Goal: Task Accomplishment & Management: Manage account settings

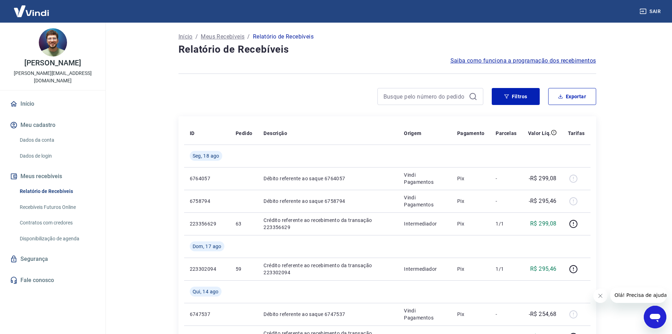
click at [37, 100] on link "Início" at bounding box center [52, 104] width 89 height 16
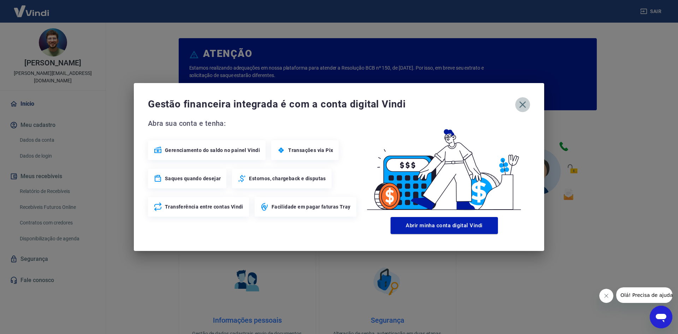
click at [521, 106] on icon "button" at bounding box center [522, 104] width 7 height 7
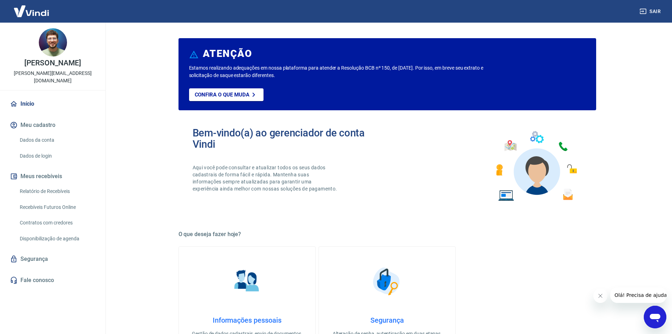
click at [49, 169] on button "Meus recebíveis" at bounding box center [52, 176] width 89 height 16
click at [58, 203] on link "Recebíveis Futuros Online" at bounding box center [57, 207] width 80 height 14
drag, startPoint x: 50, startPoint y: 185, endPoint x: 144, endPoint y: 123, distance: 111.8
click at [50, 185] on link "Relatório de Recebíveis" at bounding box center [57, 191] width 80 height 14
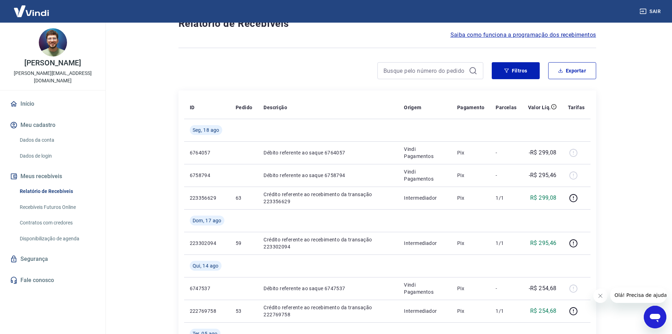
scroll to position [71, 0]
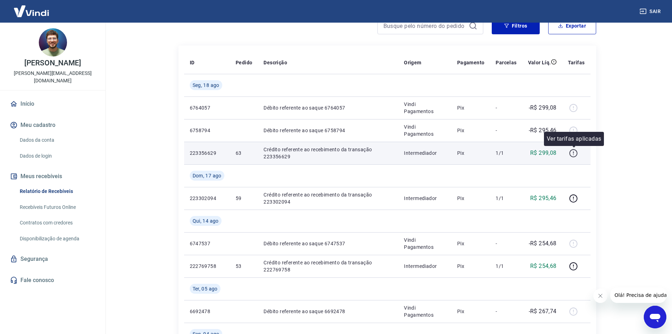
click at [575, 153] on icon "button" at bounding box center [573, 153] width 9 height 9
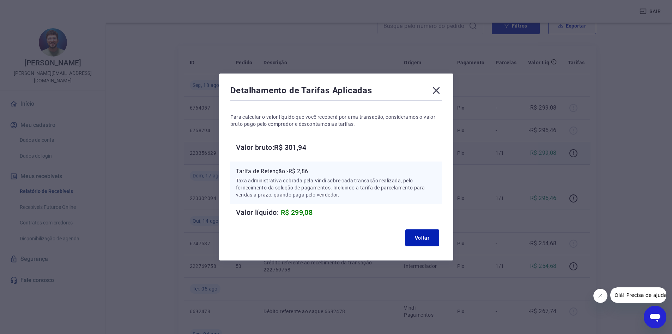
click at [437, 90] on icon at bounding box center [436, 90] width 11 height 11
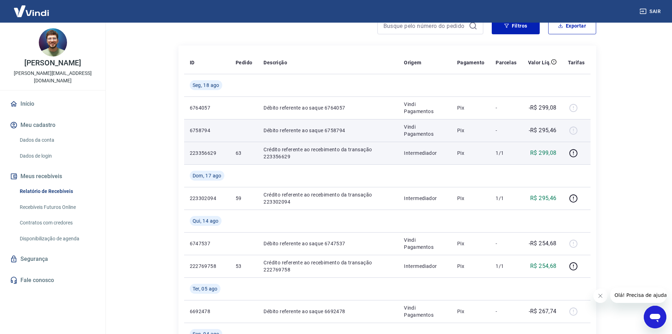
click at [335, 131] on p "Débito referente ao saque 6758794" at bounding box center [328, 130] width 129 height 7
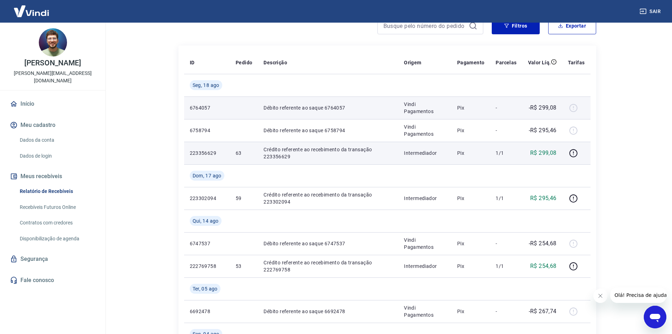
click at [368, 109] on p "Débito referente ao saque 6764057" at bounding box center [328, 107] width 129 height 7
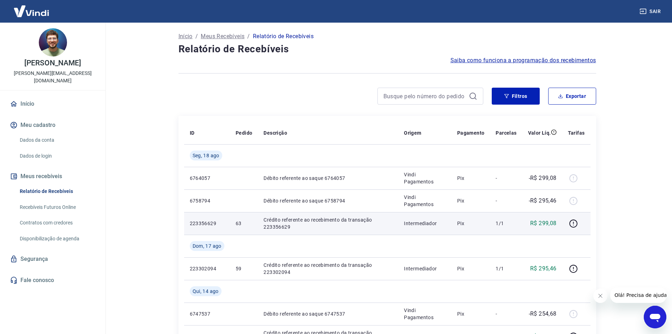
scroll to position [0, 0]
click at [28, 96] on link "Início" at bounding box center [52, 104] width 89 height 16
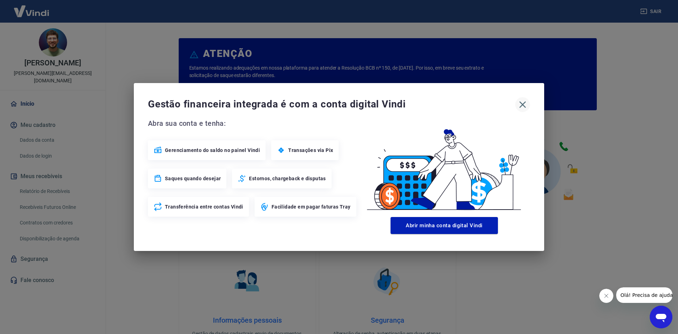
click at [523, 105] on icon "button" at bounding box center [522, 104] width 7 height 7
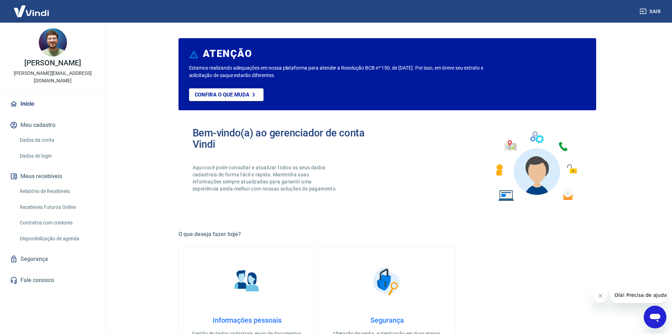
click at [43, 133] on link "Dados da conta" at bounding box center [57, 140] width 80 height 14
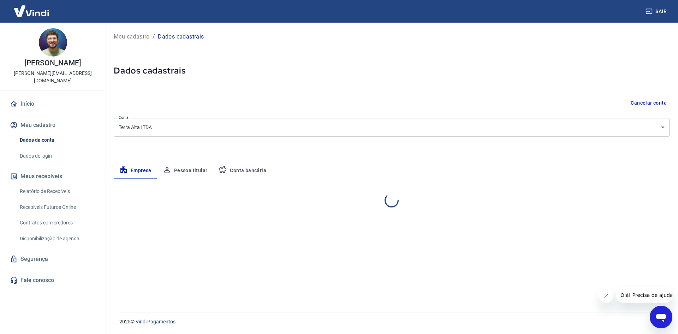
select select "SC"
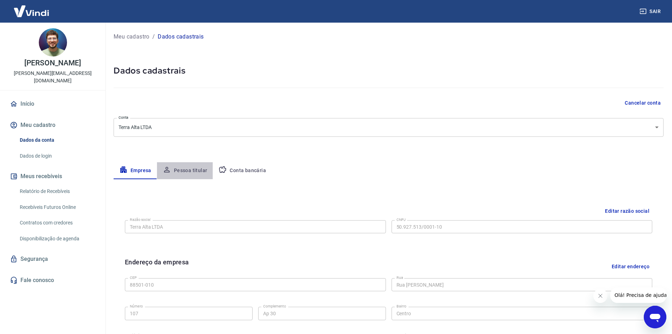
click at [187, 167] on button "Pessoa titular" at bounding box center [185, 170] width 56 height 17
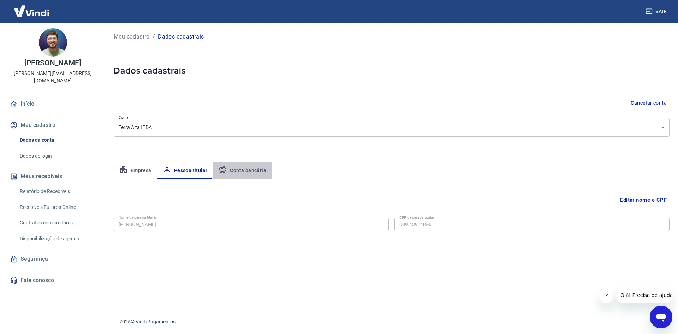
click at [253, 172] on button "Conta bancária" at bounding box center [242, 170] width 59 height 17
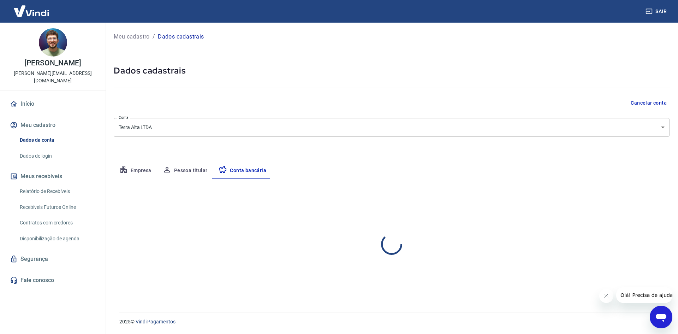
select select "1"
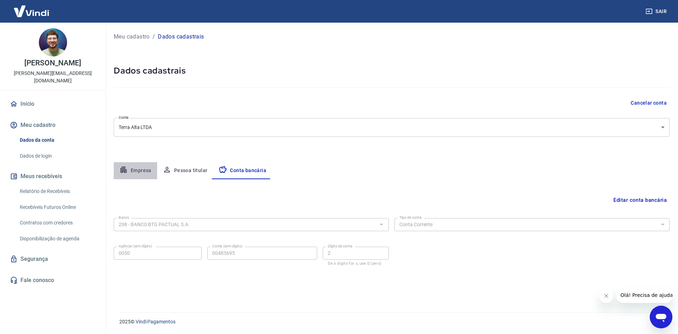
click at [147, 170] on button "Empresa" at bounding box center [135, 170] width 43 height 17
select select "SC"
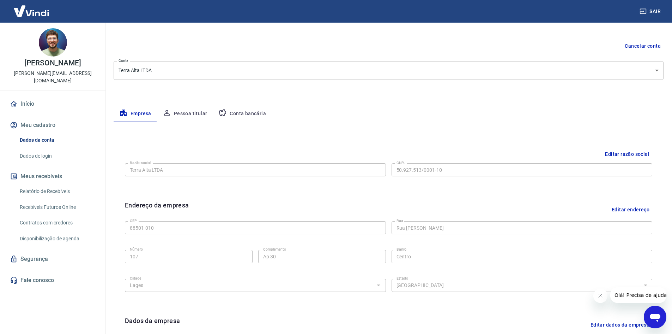
scroll to position [34, 0]
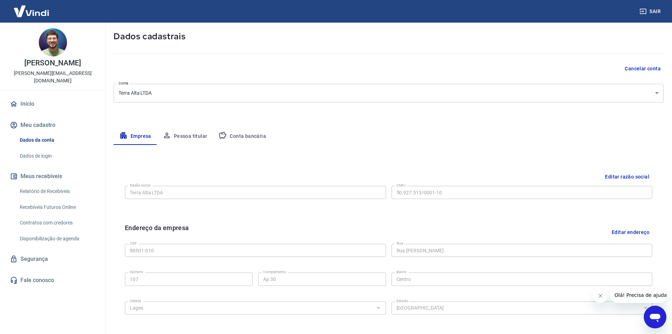
click at [192, 136] on button "Pessoa titular" at bounding box center [185, 136] width 56 height 17
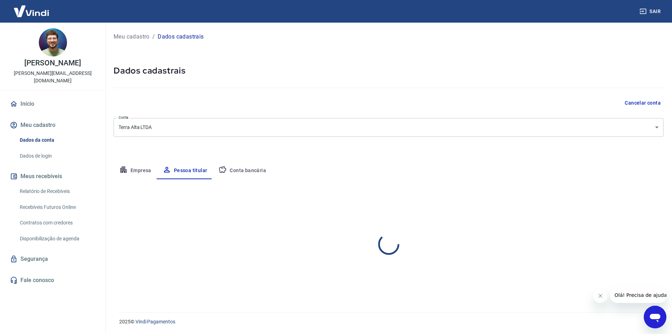
scroll to position [0, 0]
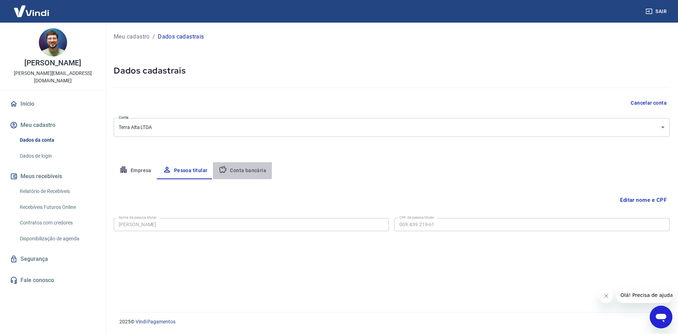
click at [234, 169] on button "Conta bancária" at bounding box center [242, 170] width 59 height 17
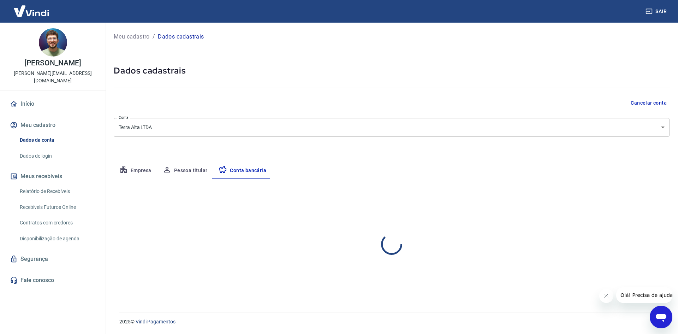
select select "1"
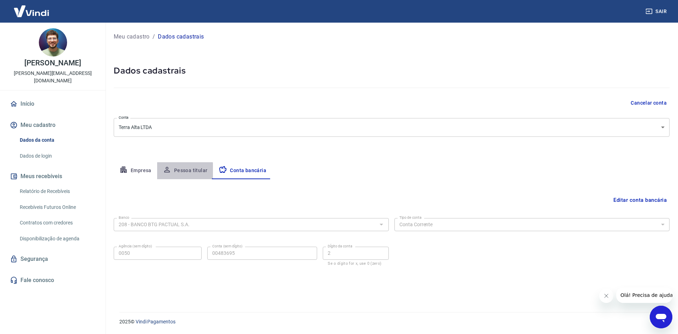
click at [181, 173] on button "Pessoa titular" at bounding box center [185, 170] width 56 height 17
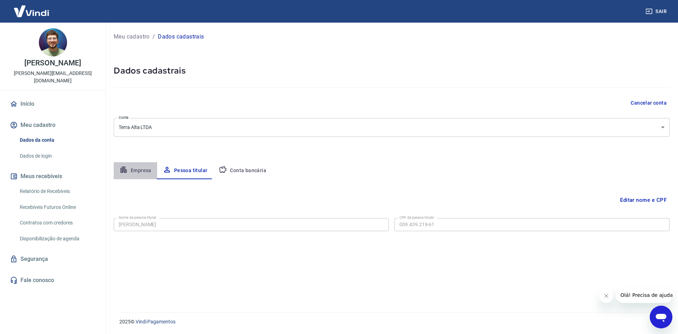
click at [145, 170] on button "Empresa" at bounding box center [135, 170] width 43 height 17
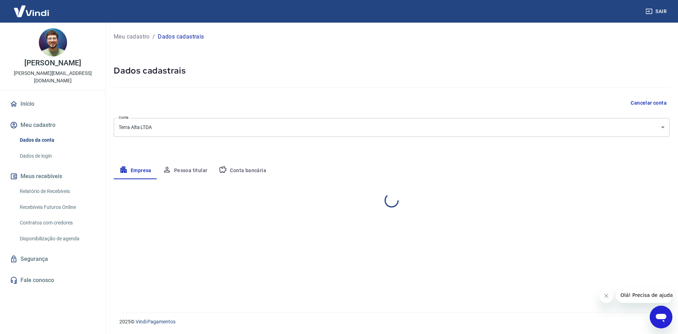
select select "SC"
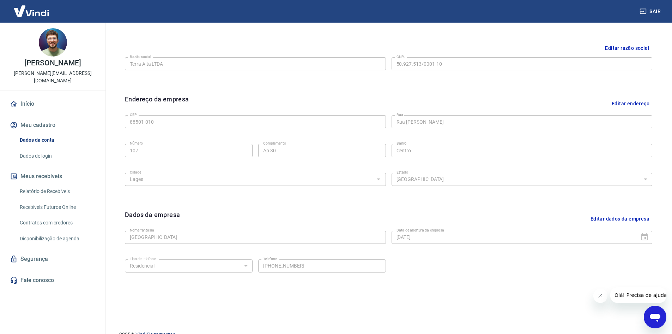
scroll to position [175, 0]
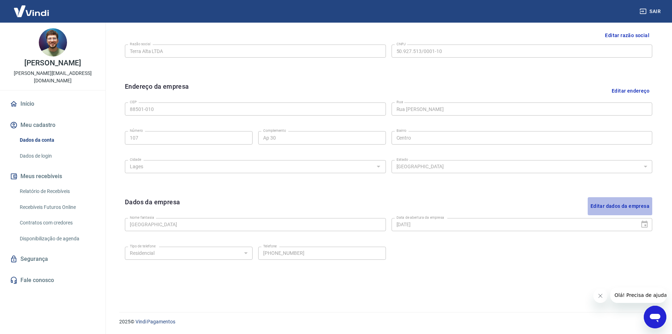
click at [627, 207] on button "Editar dados da empresa" at bounding box center [620, 206] width 65 height 18
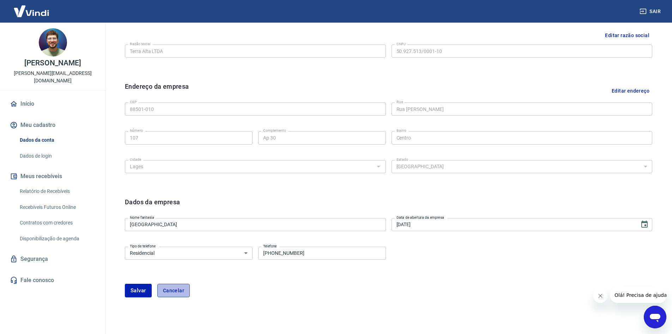
click at [180, 289] on button "Cancelar" at bounding box center [173, 289] width 32 height 13
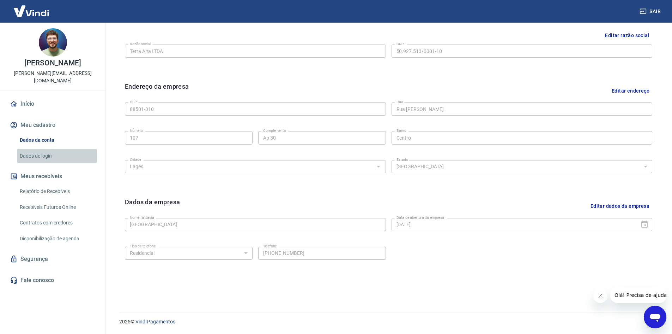
click at [40, 149] on link "Dados de login" at bounding box center [57, 156] width 80 height 14
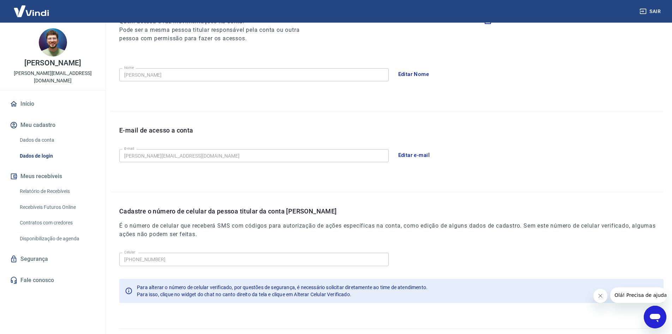
scroll to position [119, 0]
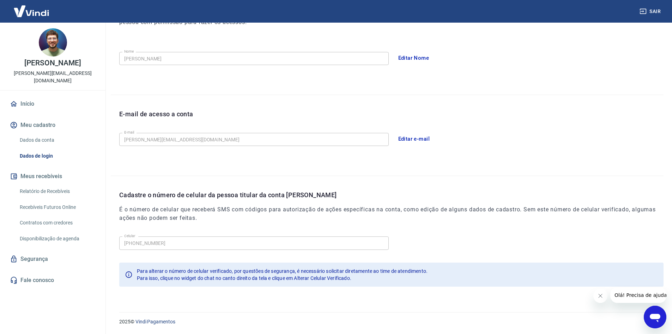
click at [426, 139] on button "Editar e-mail" at bounding box center [415, 138] width 40 height 15
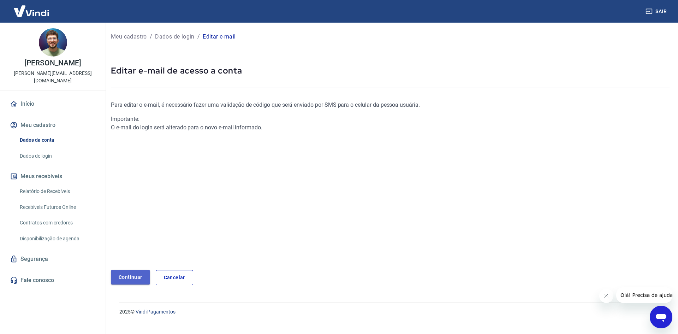
click at [130, 277] on link "Continuar" at bounding box center [130, 277] width 39 height 14
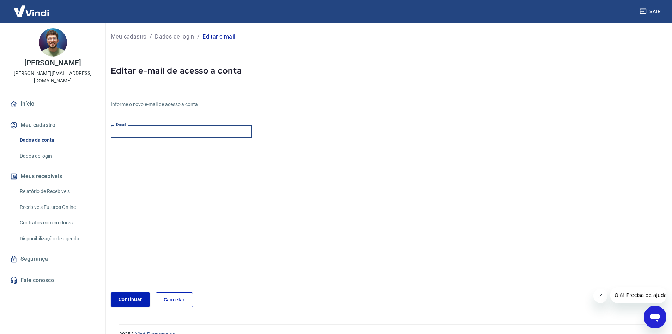
click at [145, 133] on input "E-mail" at bounding box center [181, 131] width 141 height 13
type input "[EMAIL_ADDRESS][DOMAIN_NAME]"
click at [251, 94] on div "Informe o novo e-mail de acesso a conta E-mail [EMAIL_ADDRESS][DOMAIN_NAME] E-m…" at bounding box center [295, 198] width 369 height 218
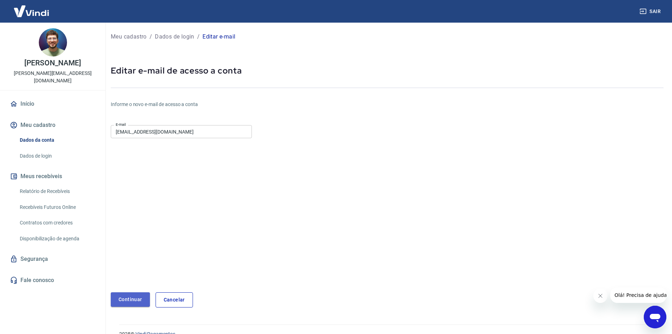
click at [136, 295] on button "Continuar" at bounding box center [130, 299] width 39 height 14
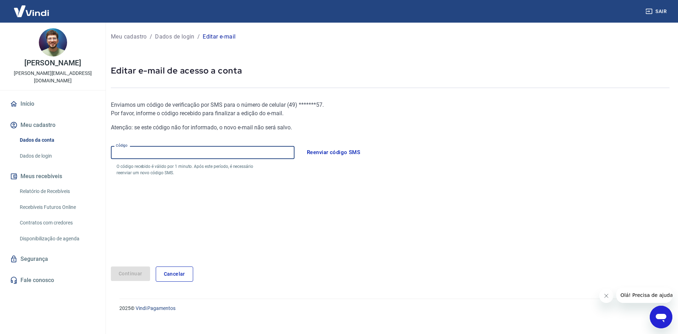
click at [187, 154] on input "Código" at bounding box center [203, 152] width 184 height 13
type input "665330"
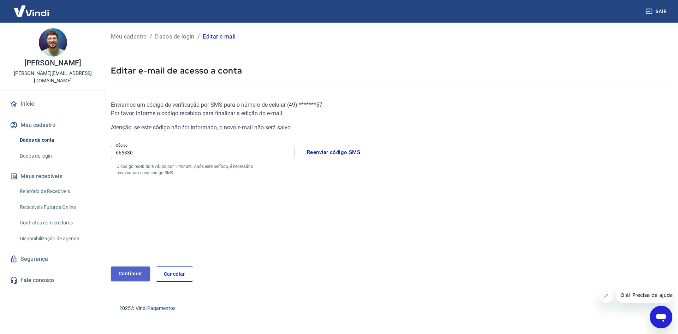
click at [132, 272] on button "Continuar" at bounding box center [130, 273] width 39 height 14
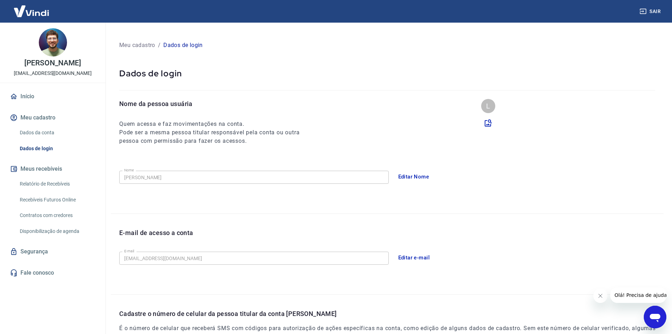
click at [127, 43] on p "Meu cadastro" at bounding box center [137, 45] width 36 height 8
click at [48, 46] on img at bounding box center [53, 42] width 28 height 28
click at [22, 130] on link "Dados da conta" at bounding box center [57, 132] width 80 height 14
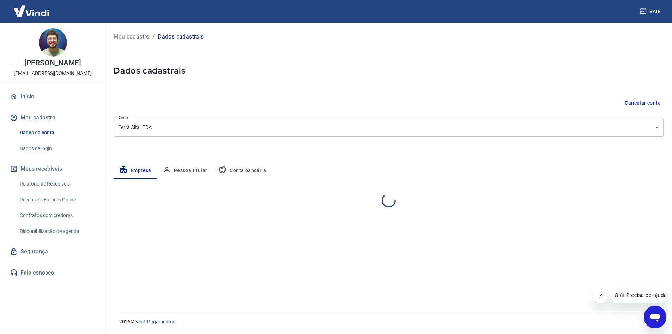
select select "SC"
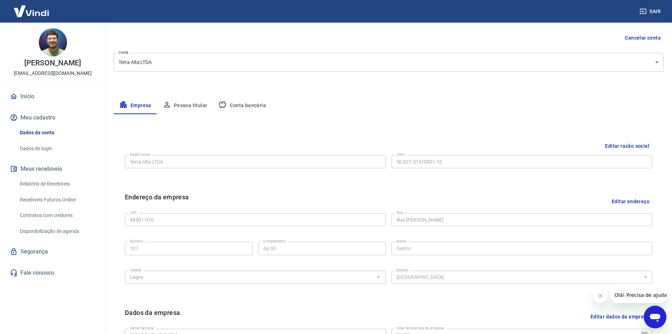
scroll to position [71, 0]
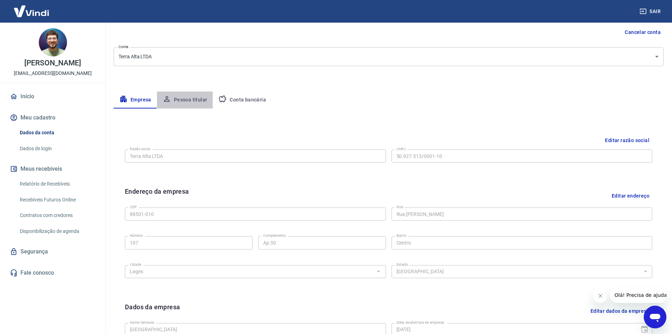
click at [176, 103] on button "Pessoa titular" at bounding box center [185, 99] width 56 height 17
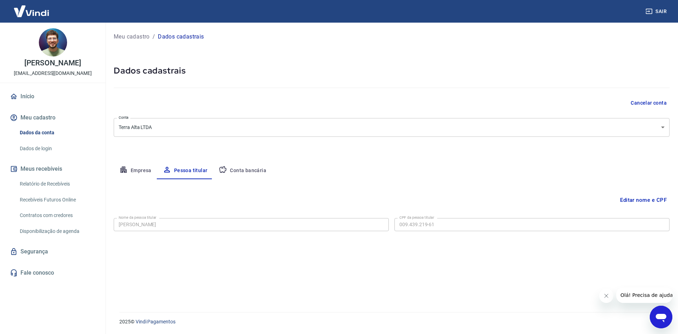
click at [252, 169] on button "Conta bancária" at bounding box center [242, 170] width 59 height 17
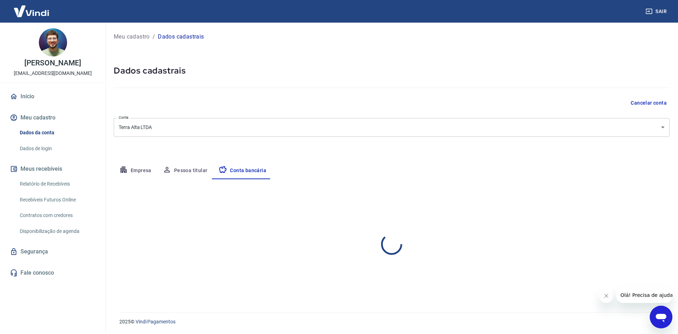
select select "1"
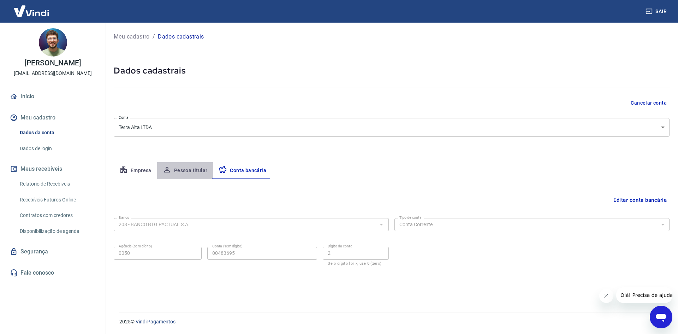
click at [187, 174] on button "Pessoa titular" at bounding box center [185, 170] width 56 height 17
click at [136, 174] on button "Empresa" at bounding box center [135, 170] width 43 height 17
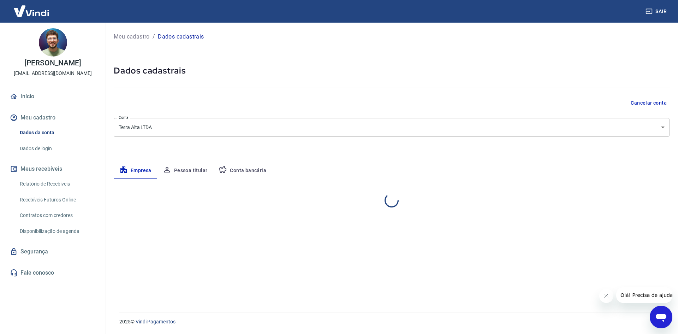
select select "SC"
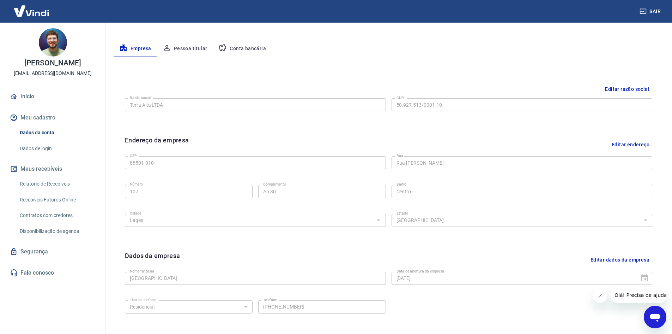
scroll to position [175, 0]
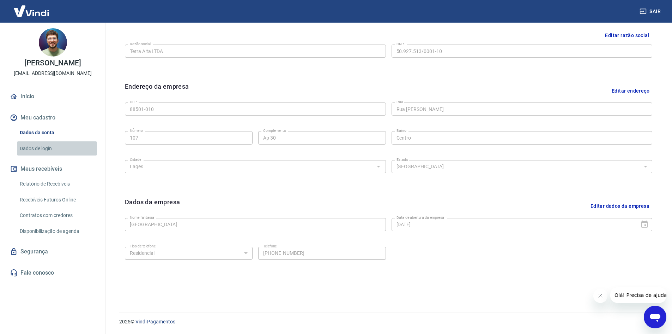
click at [28, 150] on link "Dados de login" at bounding box center [57, 148] width 80 height 14
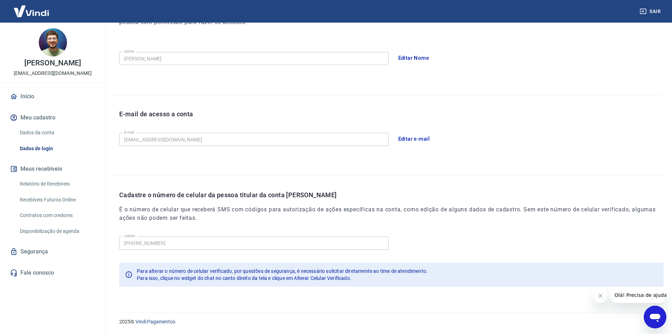
scroll to position [119, 0]
click at [129, 275] on icon at bounding box center [129, 274] width 8 height 8
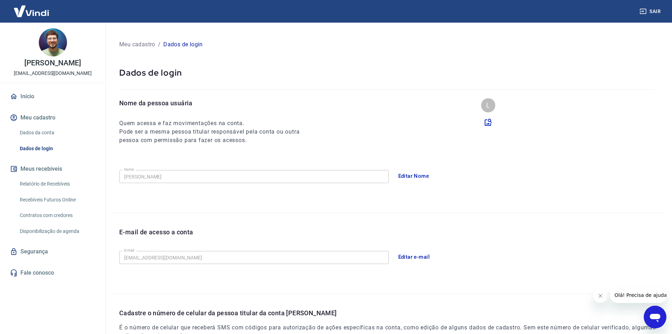
scroll to position [0, 0]
click at [43, 134] on link "Dados da conta" at bounding box center [57, 132] width 80 height 14
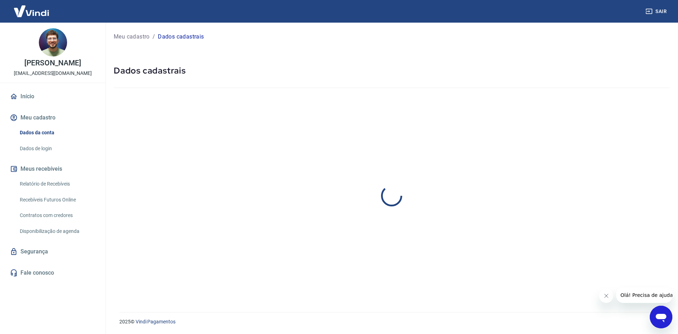
select select "SC"
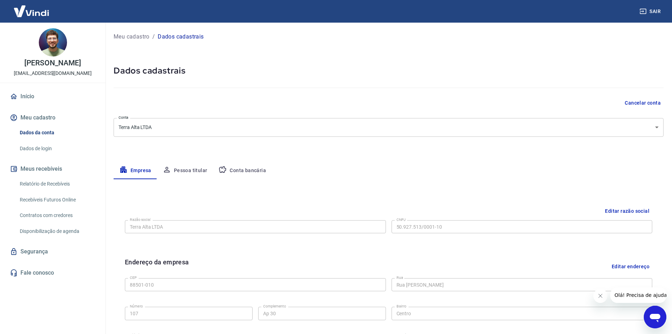
click at [51, 145] on link "Dados de login" at bounding box center [57, 148] width 80 height 14
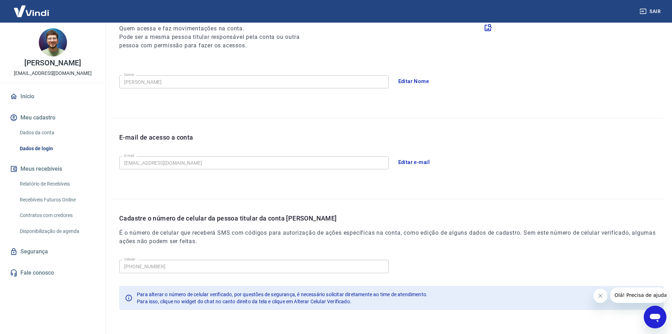
scroll to position [119, 0]
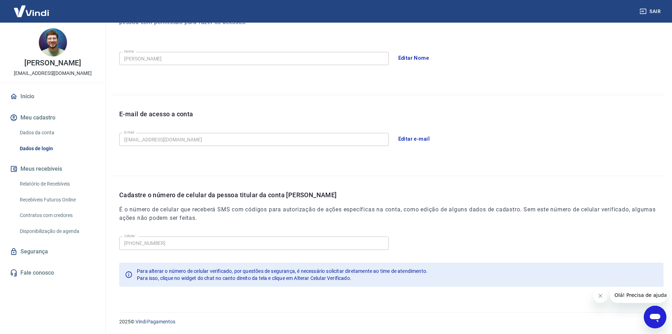
click at [55, 168] on button "Meus recebíveis" at bounding box center [52, 169] width 89 height 16
click at [52, 185] on link "Relatório de Recebíveis" at bounding box center [57, 183] width 80 height 14
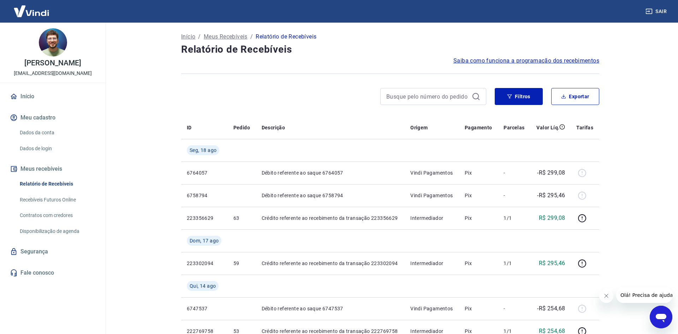
click at [54, 196] on link "Recebíveis Futuros Online" at bounding box center [57, 199] width 80 height 14
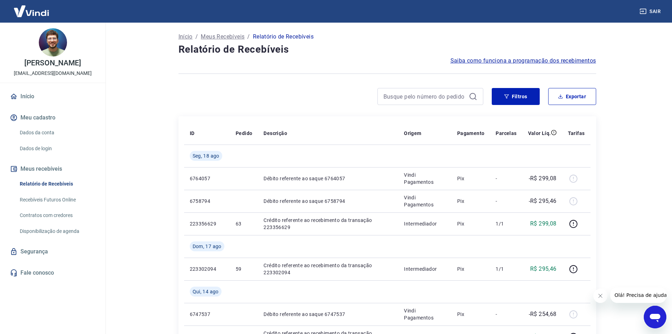
click at [60, 202] on link "Recebíveis Futuros Online" at bounding box center [57, 199] width 80 height 14
click at [39, 212] on link "Contratos com credores" at bounding box center [57, 215] width 80 height 14
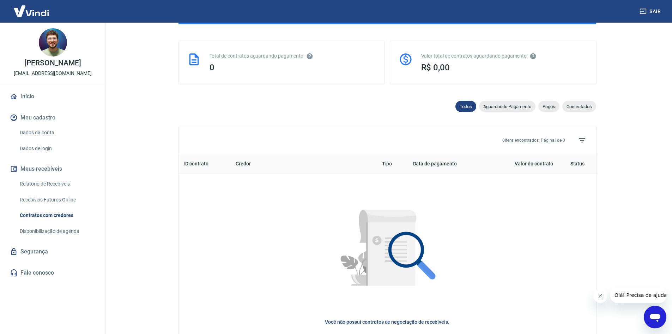
scroll to position [212, 0]
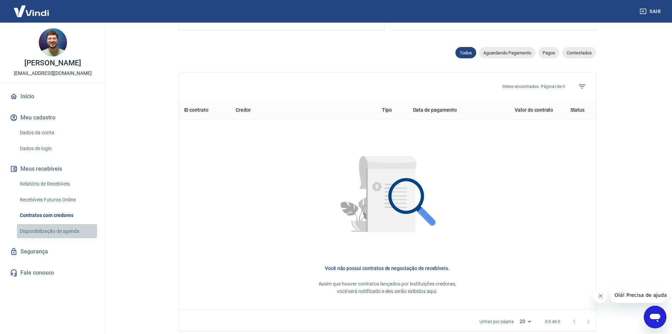
click at [60, 236] on link "Disponibilização de agenda" at bounding box center [57, 231] width 80 height 14
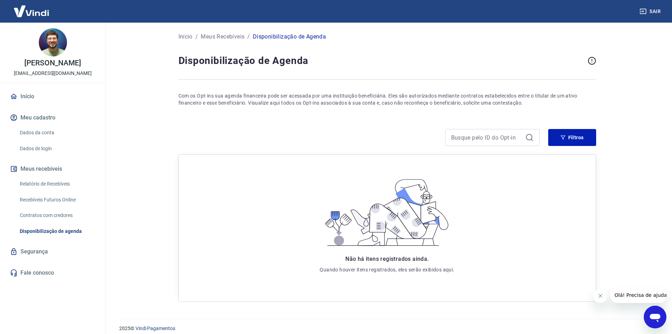
click at [44, 136] on link "Dados da conta" at bounding box center [57, 132] width 80 height 14
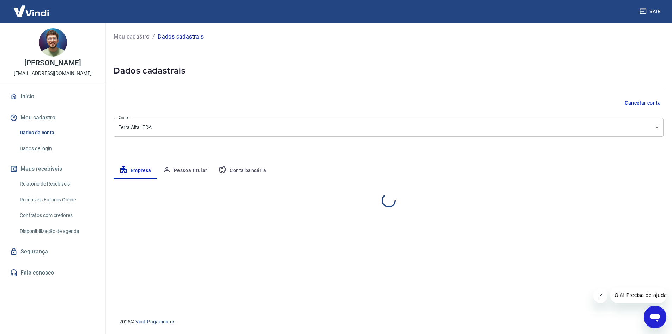
select select "SC"
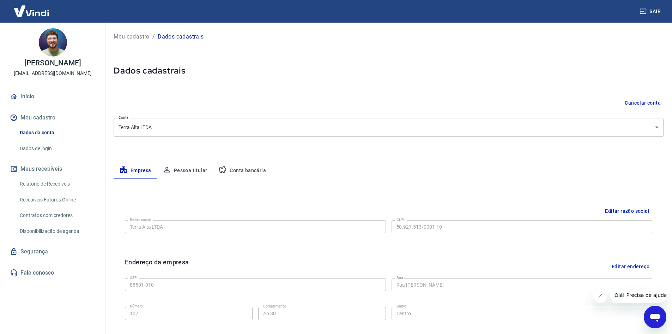
click at [34, 98] on link "Início" at bounding box center [52, 97] width 89 height 16
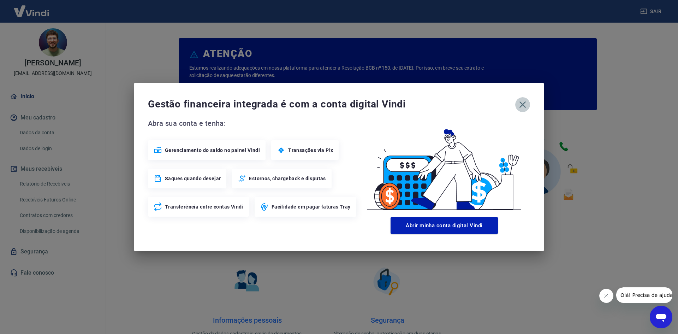
click at [523, 107] on icon "button" at bounding box center [522, 104] width 11 height 11
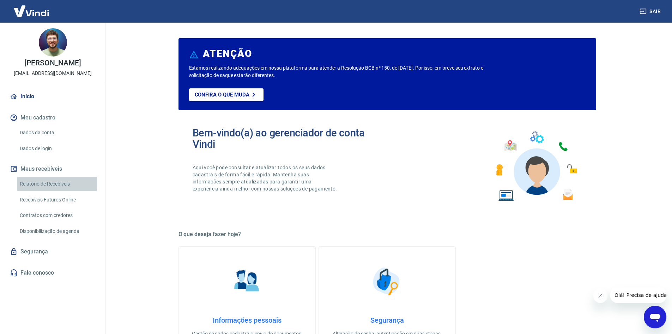
click at [59, 181] on link "Relatório de Recebíveis" at bounding box center [57, 183] width 80 height 14
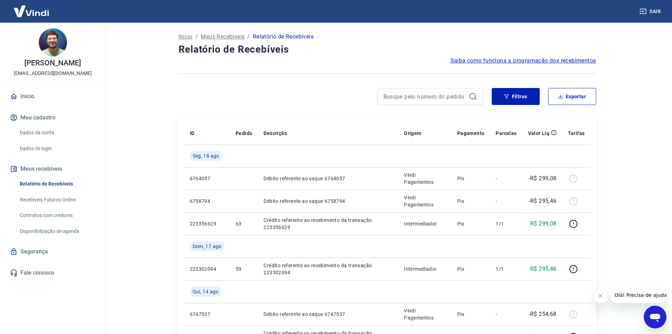
click at [58, 196] on link "Recebíveis Futuros Online" at bounding box center [57, 199] width 80 height 14
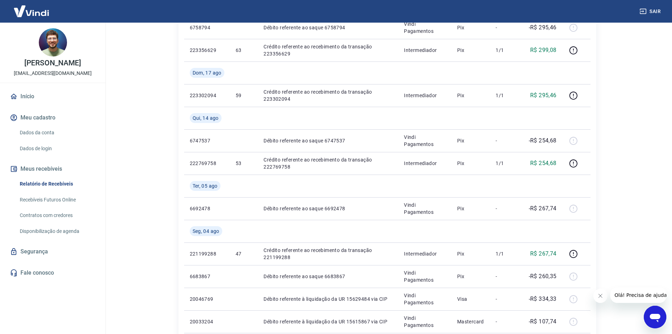
scroll to position [176, 0]
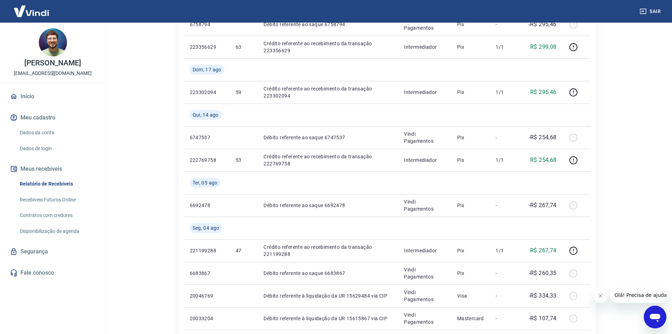
click at [21, 97] on link "Início" at bounding box center [52, 97] width 89 height 16
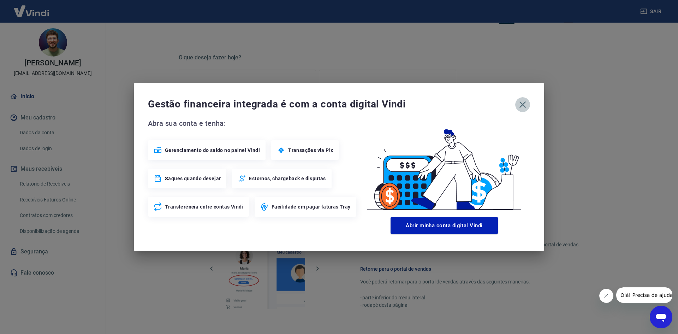
click at [518, 102] on icon "button" at bounding box center [522, 104] width 11 height 11
